Goal: Task Accomplishment & Management: Complete application form

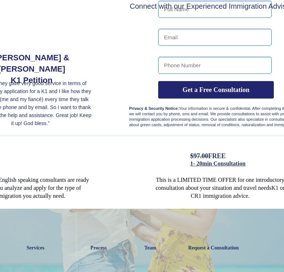
scroll to position [108, 61]
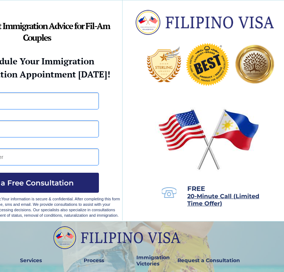
scroll to position [0, 58]
